Goal: Transaction & Acquisition: Book appointment/travel/reservation

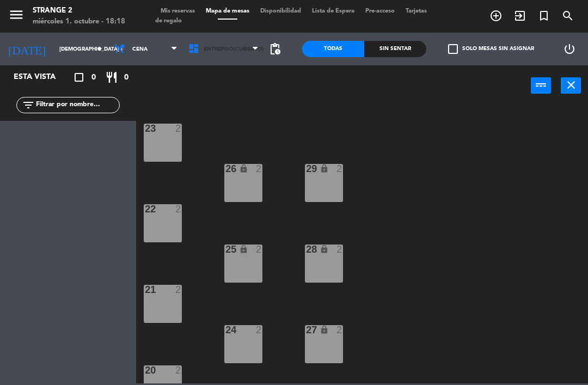
click at [245, 57] on span "Entrepiso(Cubierto)" at bounding box center [223, 49] width 81 height 24
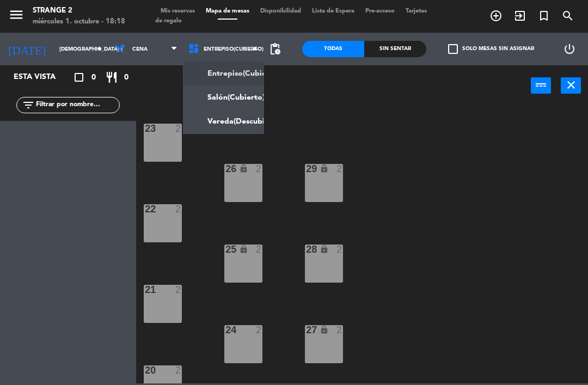
click at [238, 117] on ng-component "menu Strange 2 miércoles 1. octubre - 18:18 Mis reservas Mapa de mesas Disponib…" at bounding box center [294, 191] width 588 height 383
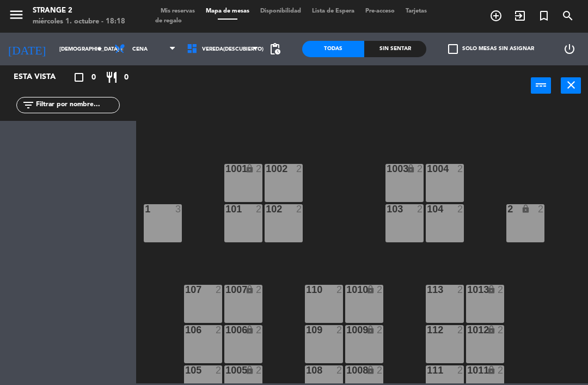
click at [252, 186] on div "1001 lock 2" at bounding box center [243, 183] width 38 height 38
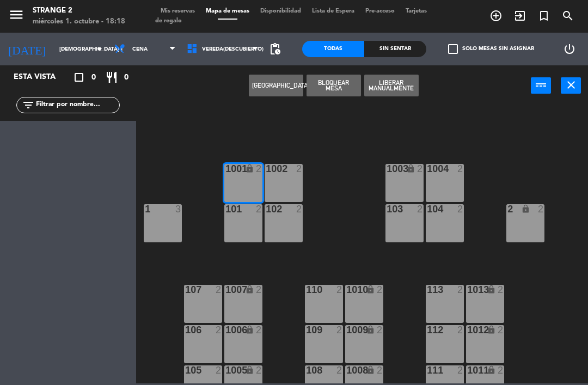
click at [286, 79] on button "[GEOGRAPHIC_DATA]" at bounding box center [276, 86] width 54 height 22
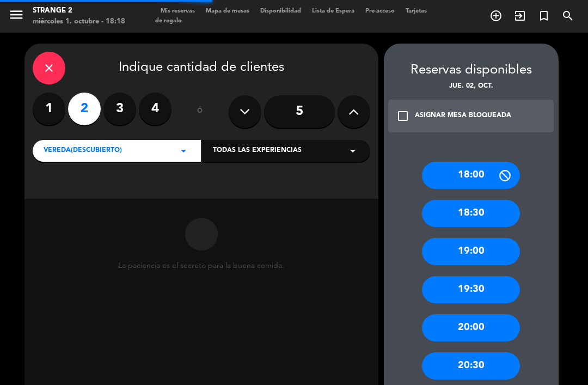
click at [302, 118] on input "5" at bounding box center [299, 111] width 71 height 33
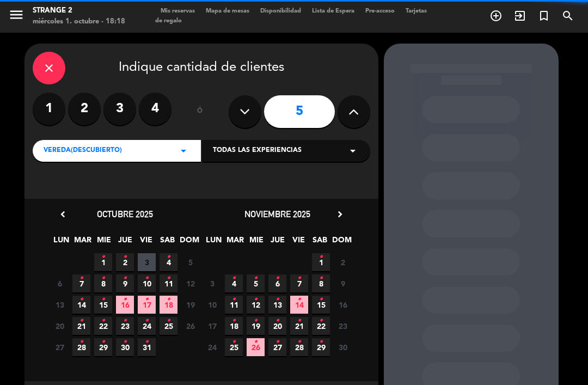
click at [350, 117] on icon at bounding box center [353, 111] width 10 height 16
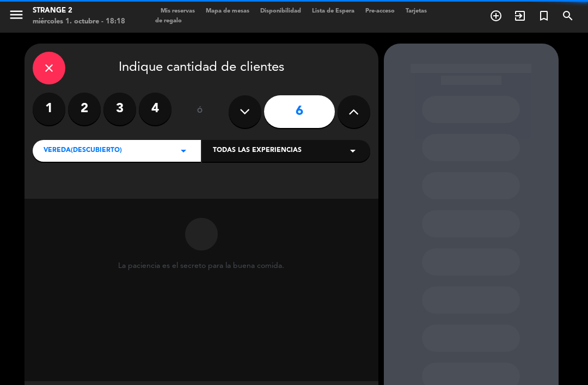
click at [347, 112] on button at bounding box center [354, 111] width 33 height 33
click at [349, 111] on icon at bounding box center [353, 111] width 10 height 16
click at [351, 111] on icon at bounding box center [353, 111] width 10 height 16
click at [353, 112] on icon at bounding box center [353, 111] width 10 height 16
click at [353, 113] on icon at bounding box center [353, 111] width 10 height 16
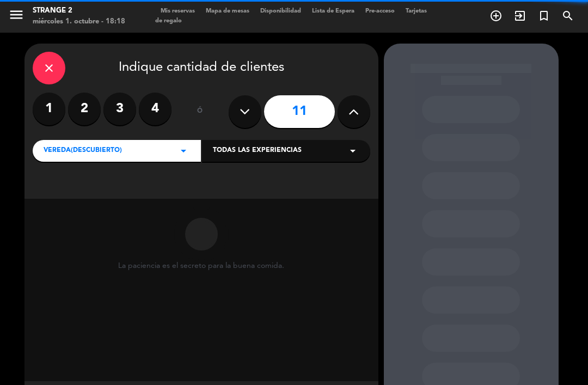
click at [355, 111] on icon at bounding box center [353, 111] width 10 height 16
click at [352, 113] on icon at bounding box center [353, 111] width 10 height 16
click at [353, 113] on icon at bounding box center [353, 111] width 10 height 16
click at [353, 114] on icon at bounding box center [353, 111] width 10 height 16
type input "15"
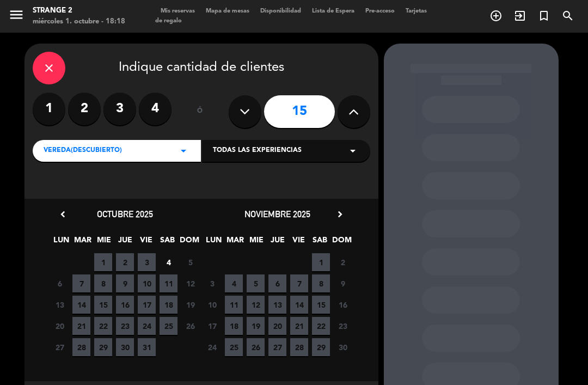
click at [132, 257] on span "2" at bounding box center [125, 262] width 18 height 18
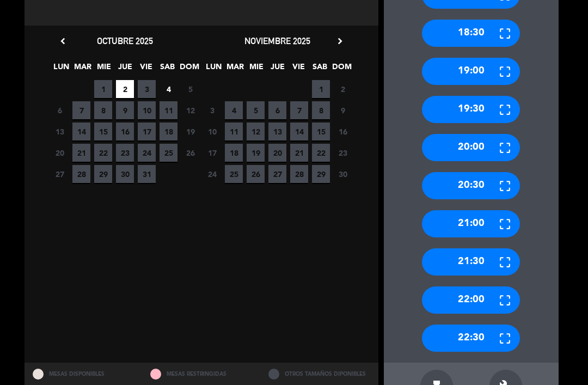
scroll to position [173, 0]
click at [507, 370] on div "build" at bounding box center [505, 386] width 33 height 33
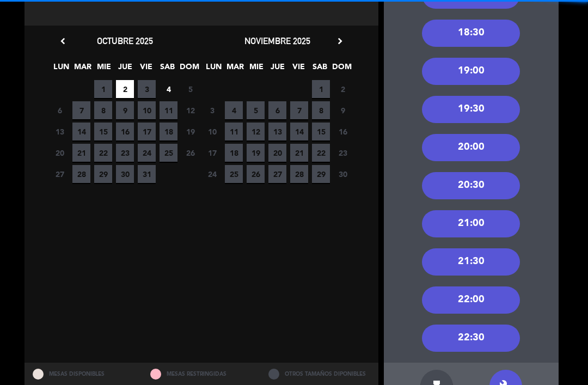
click at [475, 210] on div "21:00" at bounding box center [471, 223] width 98 height 27
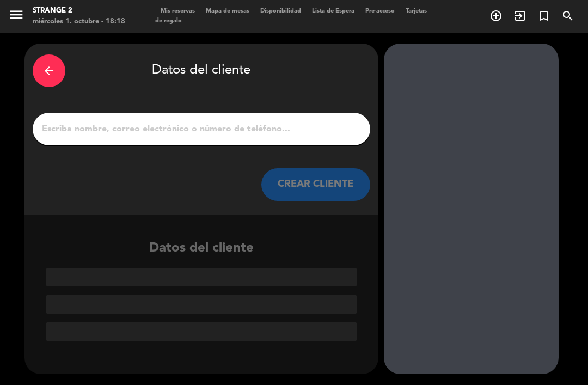
click at [299, 121] on input "1" at bounding box center [201, 128] width 321 height 15
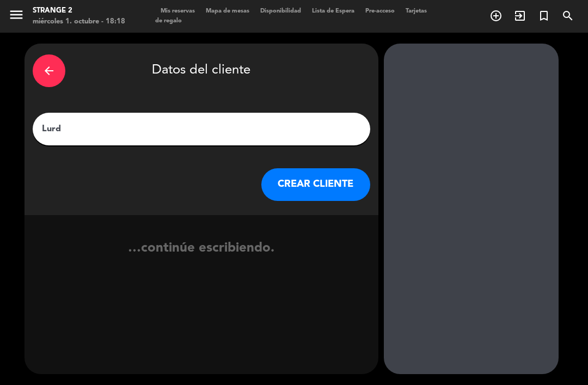
type input "Lurdo"
click at [347, 168] on button "CREAR CLIENTE" at bounding box center [315, 184] width 109 height 33
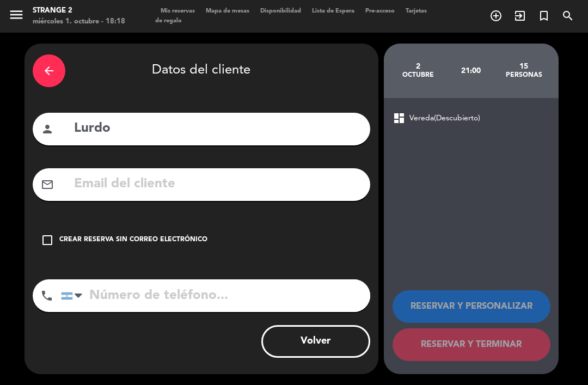
click at [157, 235] on div "Crear reserva sin correo electrónico" at bounding box center [133, 240] width 148 height 11
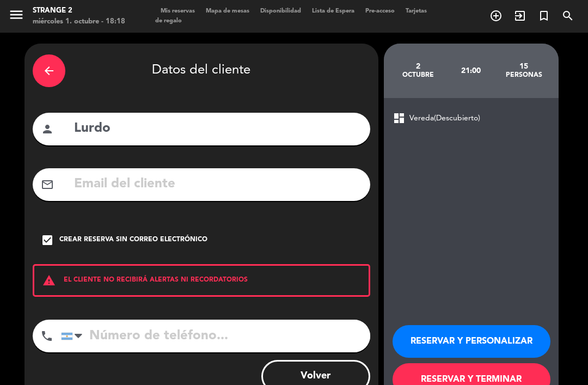
click at [457, 363] on button "RESERVAR Y TERMINAR" at bounding box center [472, 379] width 158 height 33
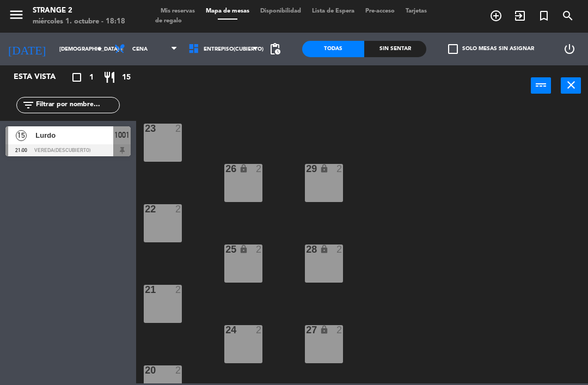
click at [226, 42] on span "Entrepiso(Cubierto)" at bounding box center [223, 49] width 81 height 24
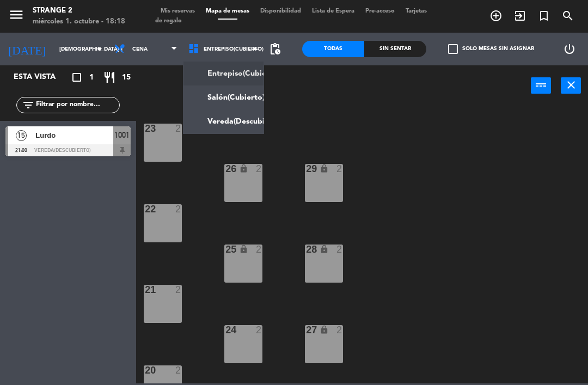
click at [244, 118] on ng-component "menu Strange 2 miércoles 1. octubre - 18:18 Mis reservas Mapa de mesas Disponib…" at bounding box center [294, 191] width 588 height 383
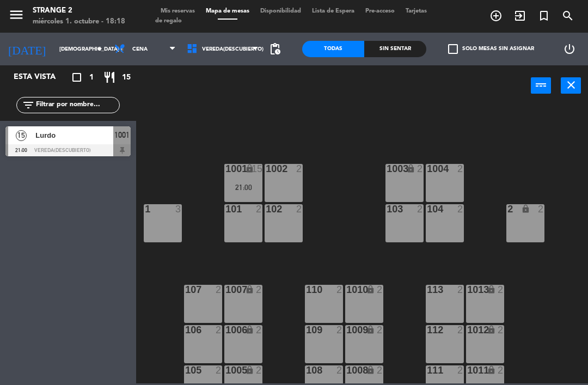
click at [407, 193] on div "1003 lock 2" at bounding box center [404, 183] width 38 height 38
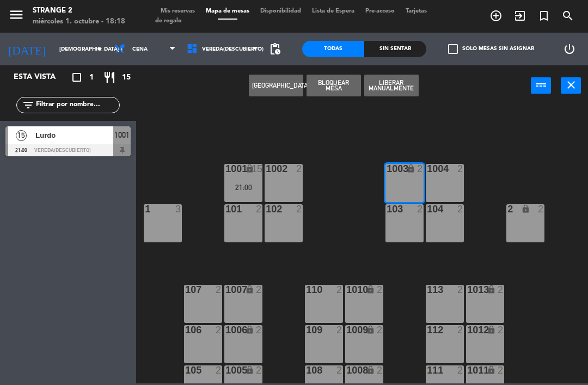
click at [287, 83] on button "[GEOGRAPHIC_DATA]" at bounding box center [276, 86] width 54 height 22
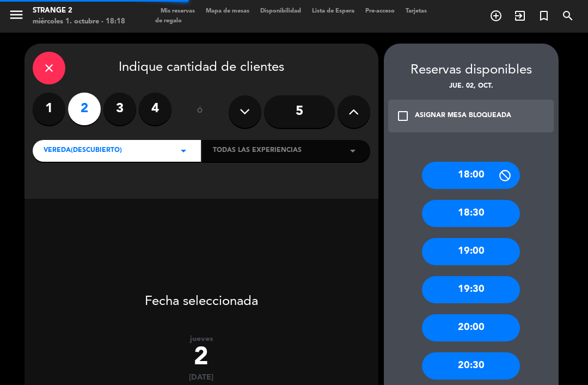
click at [305, 95] on input "5" at bounding box center [299, 111] width 71 height 33
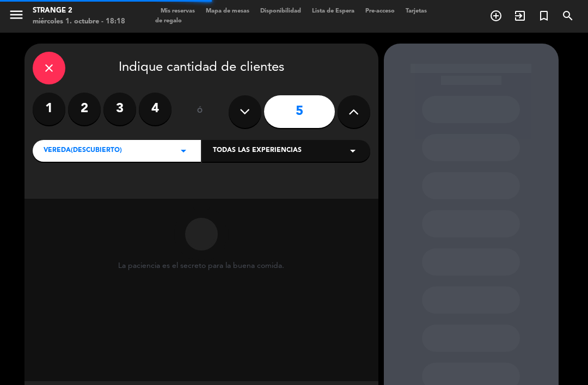
click at [352, 103] on icon at bounding box center [353, 111] width 10 height 16
click at [354, 98] on button at bounding box center [354, 111] width 33 height 33
click at [352, 103] on icon at bounding box center [353, 111] width 10 height 16
click at [355, 103] on icon at bounding box center [353, 111] width 10 height 16
click at [356, 103] on icon at bounding box center [353, 111] width 10 height 16
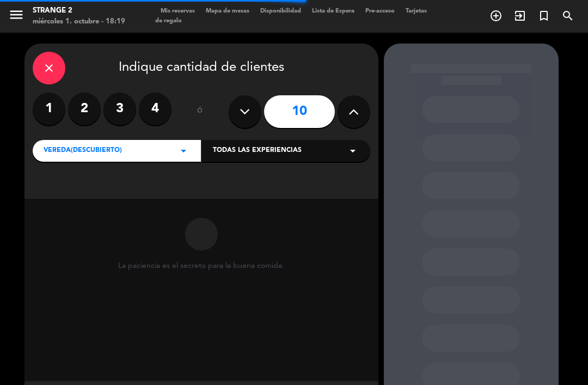
click at [344, 97] on button at bounding box center [354, 111] width 33 height 33
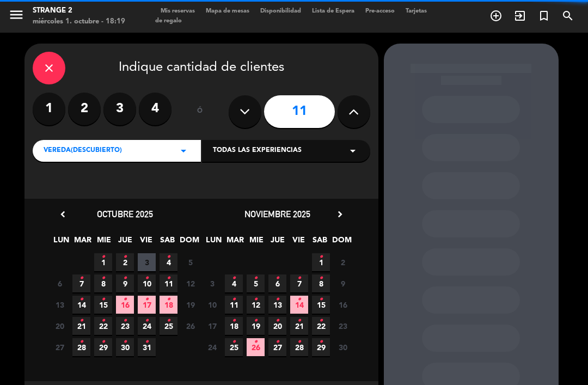
click at [350, 103] on icon at bounding box center [353, 111] width 10 height 16
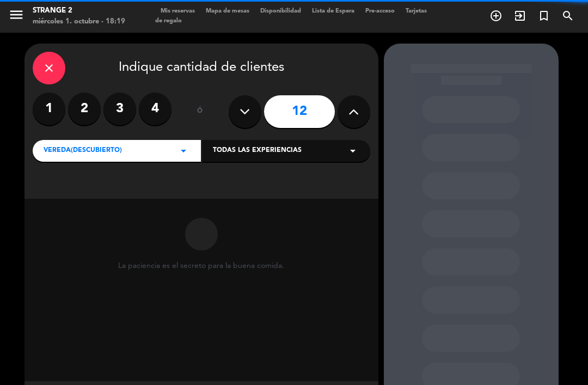
click at [351, 103] on icon at bounding box center [353, 111] width 10 height 16
click at [350, 103] on icon at bounding box center [353, 111] width 10 height 16
click at [356, 103] on icon at bounding box center [353, 111] width 10 height 16
type input "15"
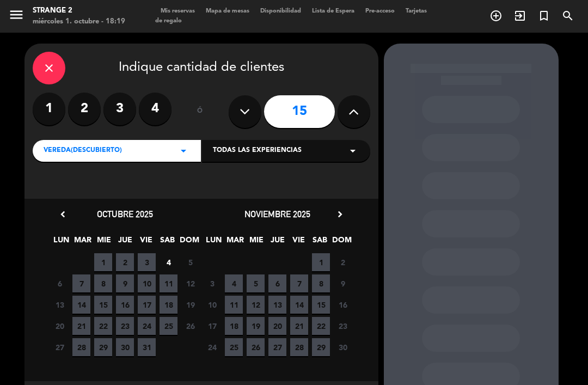
click at [132, 253] on span "2" at bounding box center [125, 262] width 18 height 18
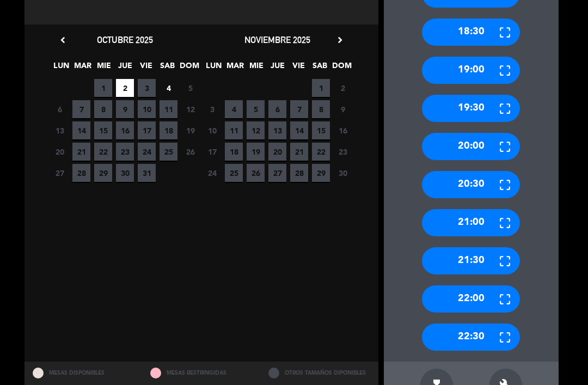
scroll to position [173, 0]
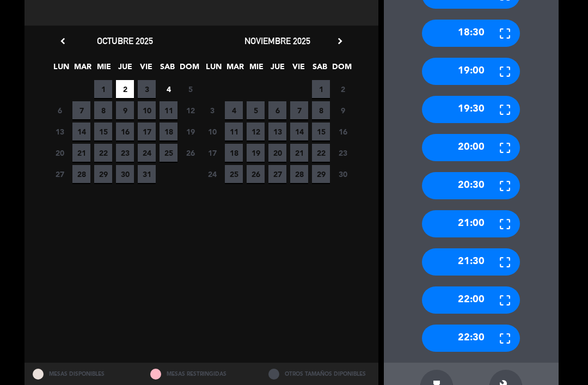
click at [511, 370] on div "build" at bounding box center [505, 386] width 33 height 33
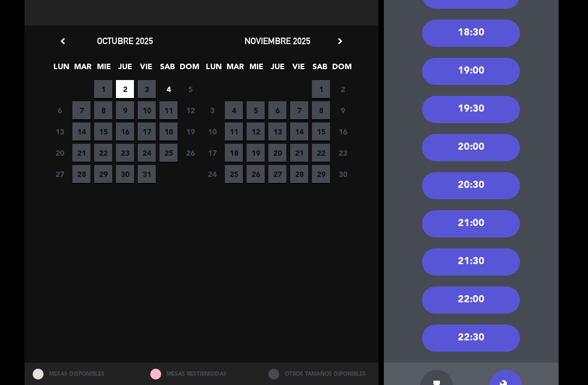
click at [476, 210] on div "21:00" at bounding box center [471, 223] width 98 height 27
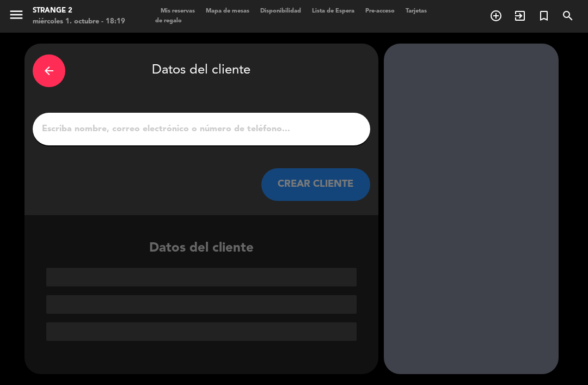
click at [322, 121] on input "1" at bounding box center [201, 128] width 321 height 15
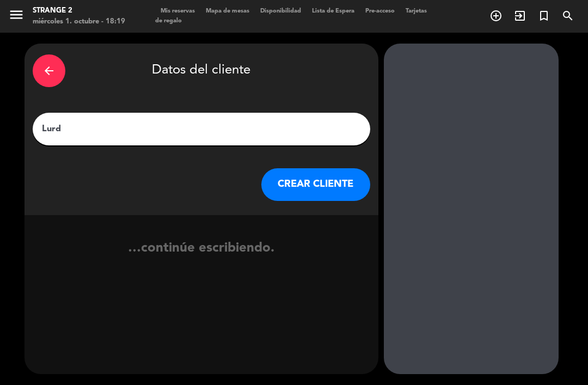
type input "Lurdo"
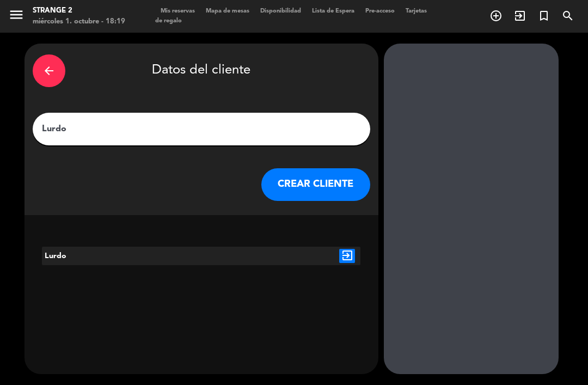
click at [353, 249] on icon "exit_to_app" at bounding box center [347, 256] width 16 height 14
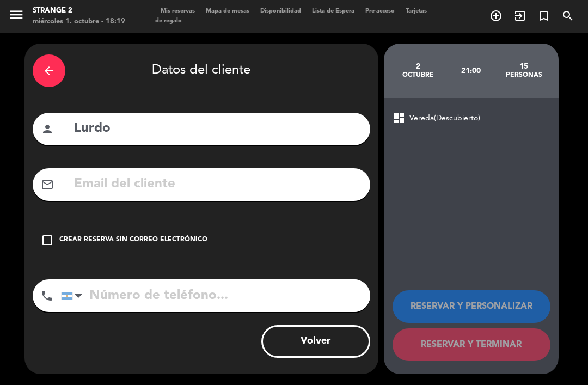
click at [186, 235] on div "Crear reserva sin correo electrónico" at bounding box center [133, 240] width 148 height 11
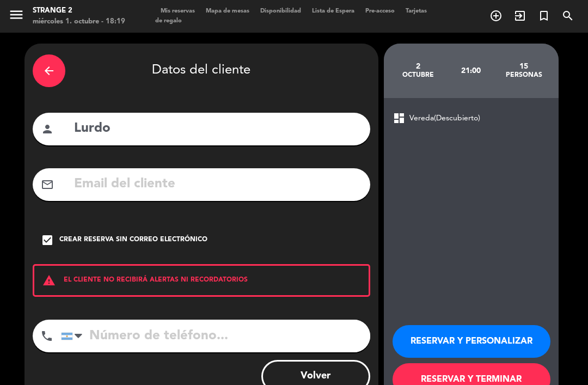
click at [456, 363] on button "RESERVAR Y TERMINAR" at bounding box center [472, 379] width 158 height 33
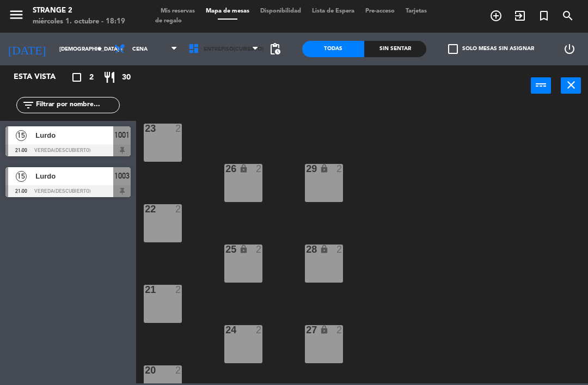
click at [224, 53] on span "Entrepiso(Cubierto)" at bounding box center [223, 49] width 81 height 24
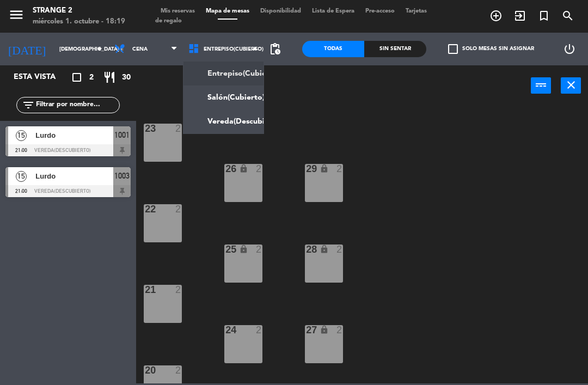
click at [218, 118] on ng-component "menu Strange 2 miércoles 1. octubre - 18:19 Mis reservas Mapa de mesas Disponib…" at bounding box center [294, 191] width 588 height 383
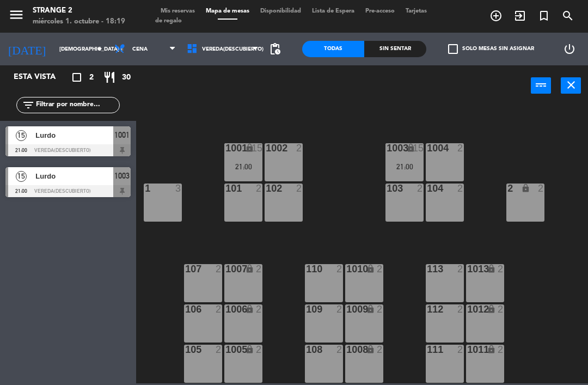
scroll to position [21, 0]
click at [249, 160] on div "1001 lock 15 21:00" at bounding box center [243, 162] width 38 height 38
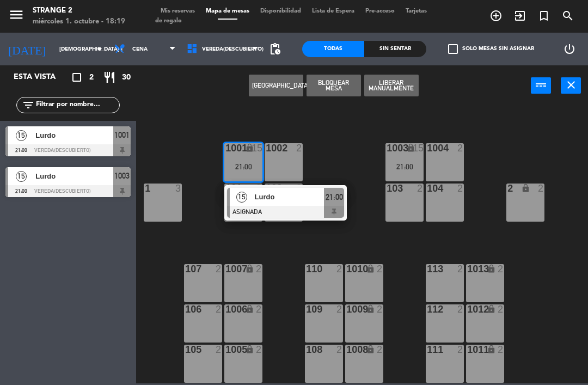
click at [254, 205] on div "Lurdo" at bounding box center [289, 197] width 71 height 18
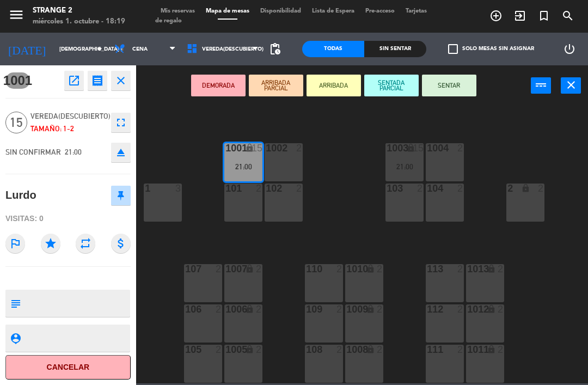
click at [130, 152] on button "eject" at bounding box center [121, 153] width 20 height 20
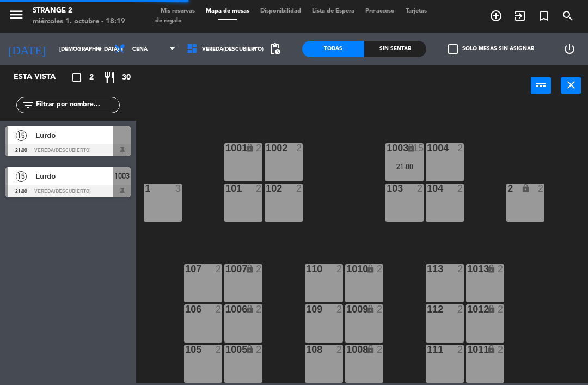
click at [412, 158] on div "1003 lock 15 21:00" at bounding box center [404, 162] width 38 height 38
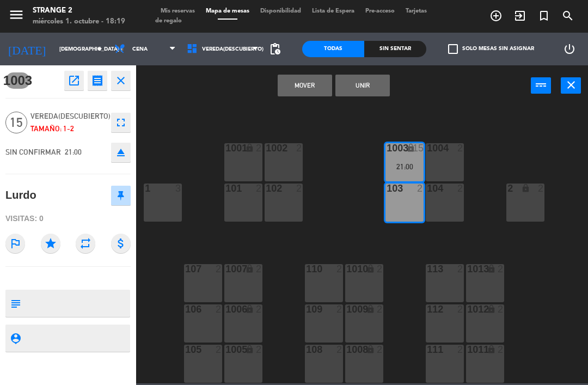
click at [130, 151] on button "eject" at bounding box center [121, 153] width 20 height 20
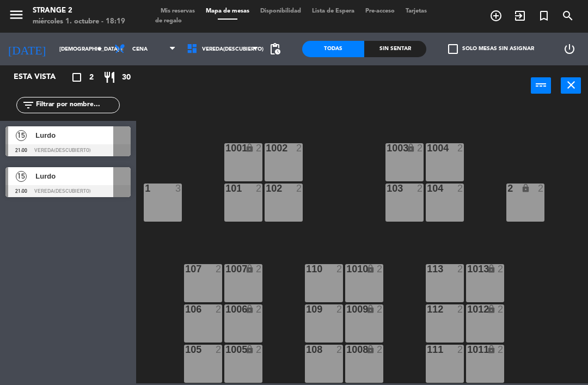
click at [106, 178] on span "Lurdo" at bounding box center [74, 175] width 78 height 11
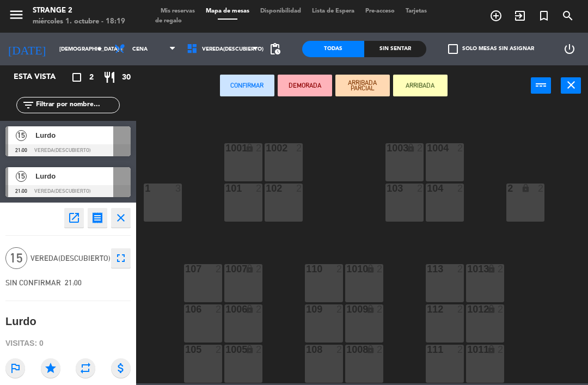
click at [169, 206] on div "1 3" at bounding box center [163, 202] width 38 height 38
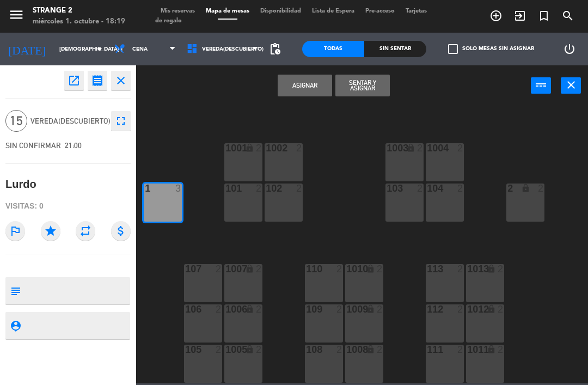
click at [249, 201] on div "101 2" at bounding box center [243, 202] width 38 height 38
click at [255, 160] on div "1001 lock 2" at bounding box center [243, 162] width 38 height 38
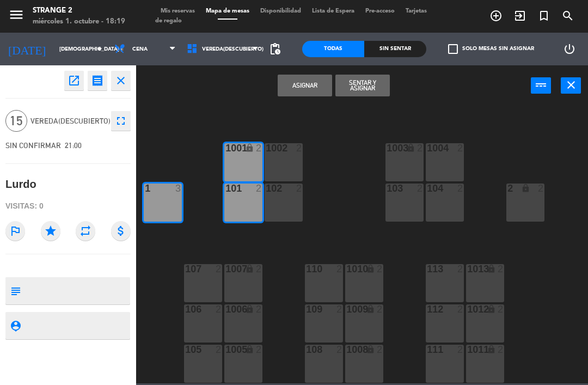
click at [287, 161] on div "1002 2" at bounding box center [284, 162] width 38 height 38
click at [291, 195] on div "102 2" at bounding box center [284, 202] width 38 height 38
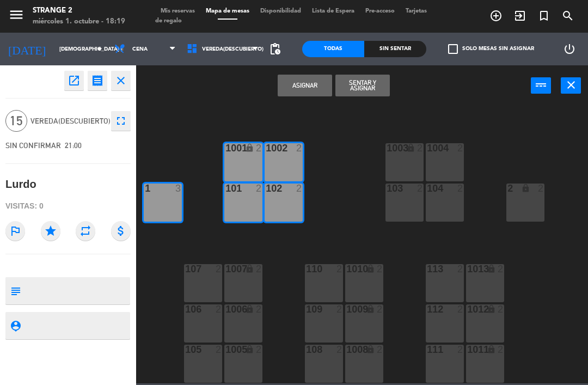
click at [316, 80] on button "Asignar" at bounding box center [305, 86] width 54 height 22
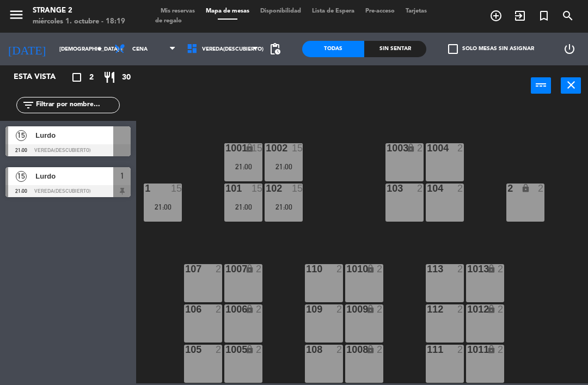
click at [96, 140] on span "Lurdo" at bounding box center [74, 135] width 78 height 11
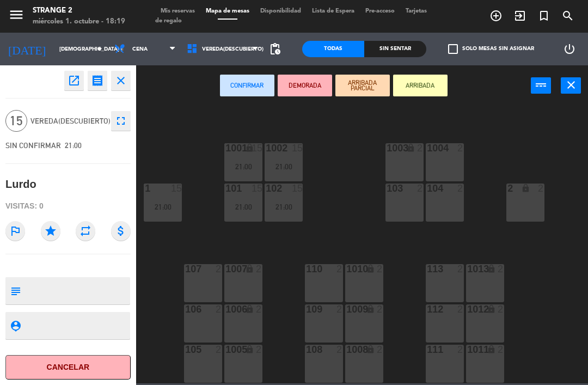
click at [455, 195] on div "104 2" at bounding box center [445, 202] width 38 height 38
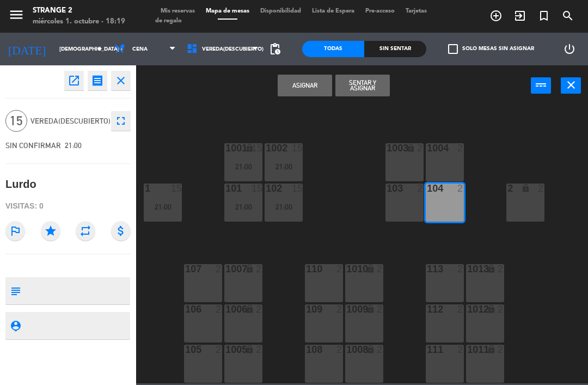
click at [519, 199] on div "2 lock 2" at bounding box center [525, 202] width 38 height 38
click at [447, 167] on div "1004 2" at bounding box center [445, 162] width 38 height 38
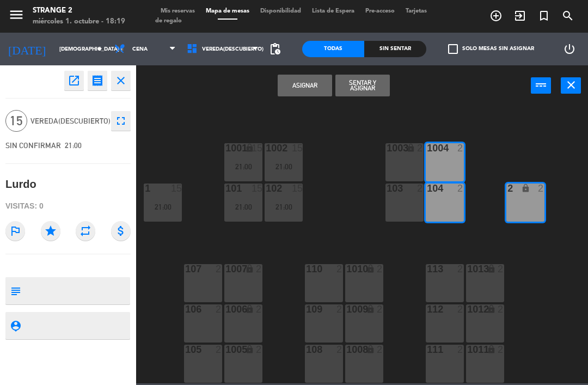
click at [421, 210] on div "103 2" at bounding box center [404, 202] width 38 height 38
click at [409, 160] on div "1003 lock 2" at bounding box center [404, 162] width 38 height 38
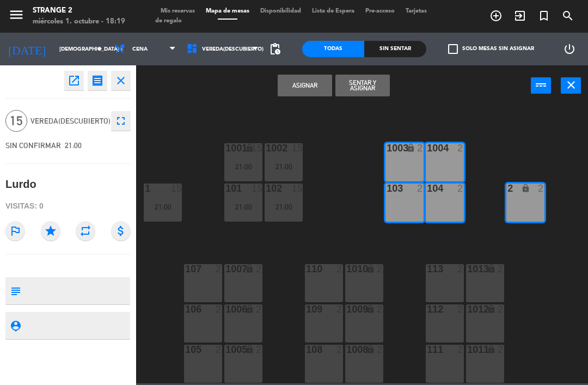
click at [319, 77] on button "Asignar" at bounding box center [305, 86] width 54 height 22
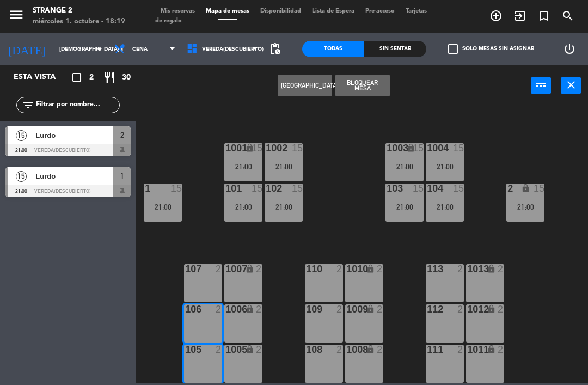
click at [212, 280] on div "107 2" at bounding box center [203, 283] width 38 height 38
click at [379, 88] on button "Bloquear Mesa" at bounding box center [362, 86] width 54 height 22
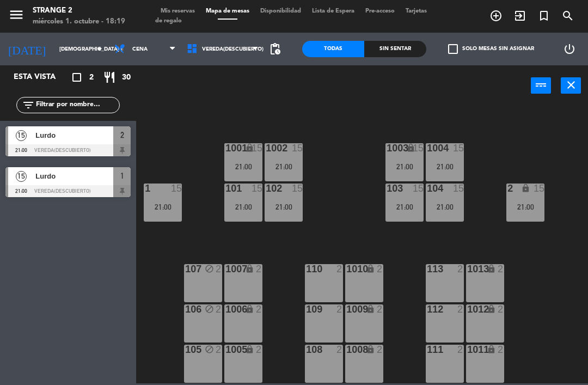
click at [446, 361] on div "111 2" at bounding box center [445, 364] width 38 height 38
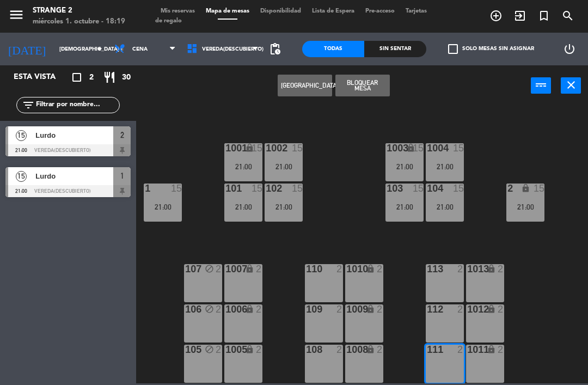
click at [455, 272] on div "2" at bounding box center [463, 269] width 18 height 10
click at [454, 320] on div "112 2" at bounding box center [445, 323] width 38 height 38
click at [388, 80] on button "Bloquear Mesa" at bounding box center [362, 86] width 54 height 22
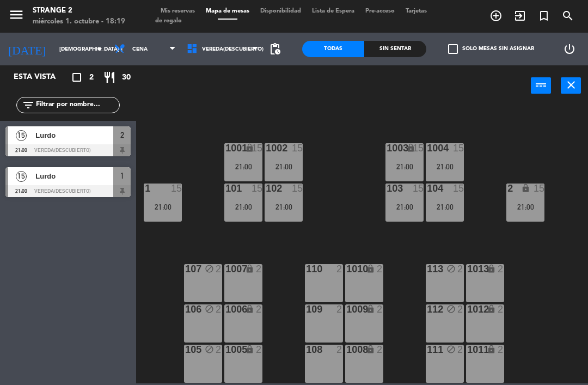
click at [323, 365] on div "108 2" at bounding box center [324, 364] width 38 height 38
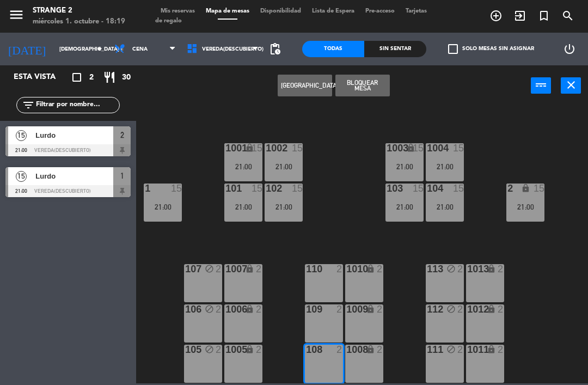
click at [325, 319] on div "109 2" at bounding box center [324, 323] width 38 height 38
click at [333, 281] on div "110 2" at bounding box center [324, 283] width 38 height 38
click at [378, 85] on button "Bloquear Mesa" at bounding box center [362, 86] width 54 height 22
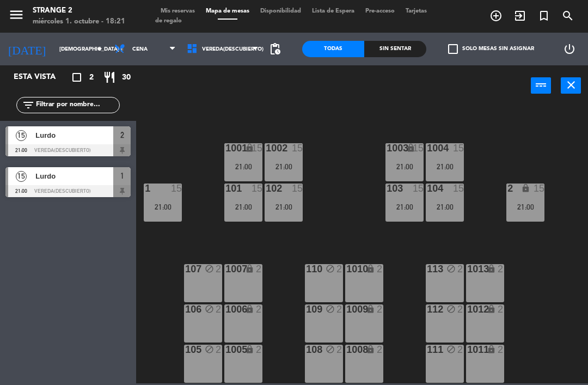
click at [564, 2] on div "menu Strange 2 miércoles 1. octubre - 18:21 Mis reservas Mapa de mesas Disponib…" at bounding box center [294, 16] width 588 height 33
